Goal: Information Seeking & Learning: Learn about a topic

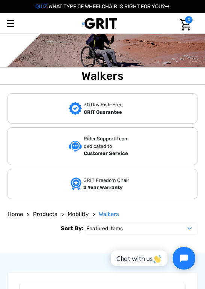
scroll to position [16, 0]
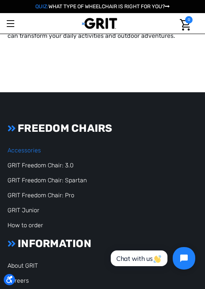
click at [17, 147] on link "Accessories" at bounding box center [23, 150] width 33 height 7
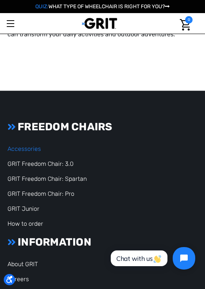
scroll to position [3253, 0]
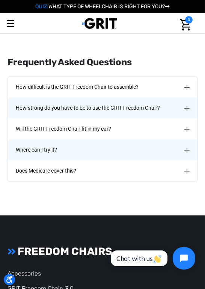
scroll to position [3514, 0]
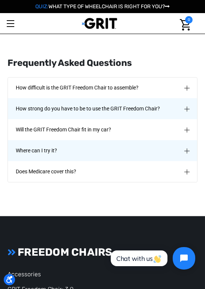
click at [191, 161] on button "Does Medicare cover this?" at bounding box center [102, 171] width 189 height 21
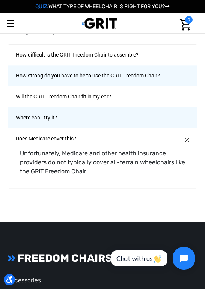
scroll to position [3549, 0]
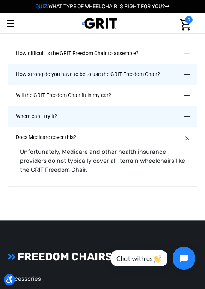
click at [187, 135] on img "Does Medicare cover this?" at bounding box center [186, 138] width 7 height 7
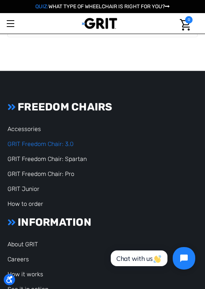
click at [17, 141] on link "GRIT Freedom Chair: 3.0" at bounding box center [40, 144] width 66 height 7
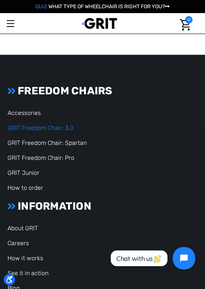
scroll to position [3677, 0]
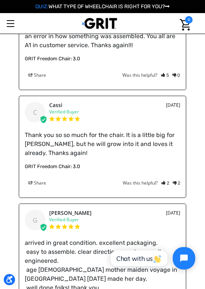
scroll to position [2024, 0]
